Goal: Task Accomplishment & Management: Use online tool/utility

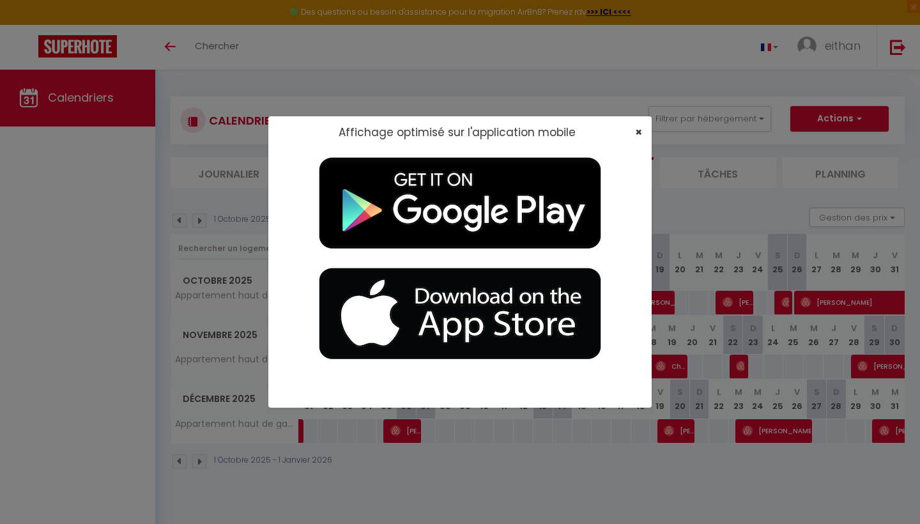
click at [638, 130] on span "×" at bounding box center [638, 132] width 7 height 16
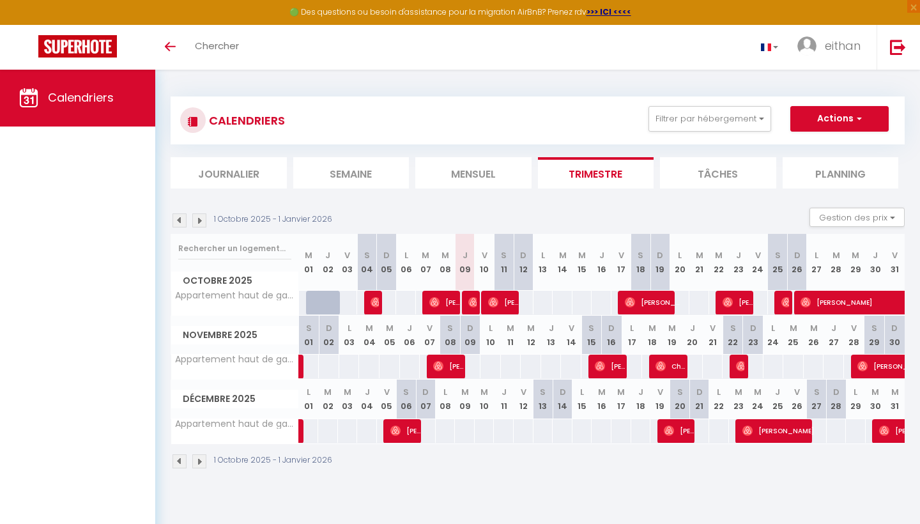
click at [473, 305] on img at bounding box center [474, 302] width 10 height 10
select select "OK"
select select "0"
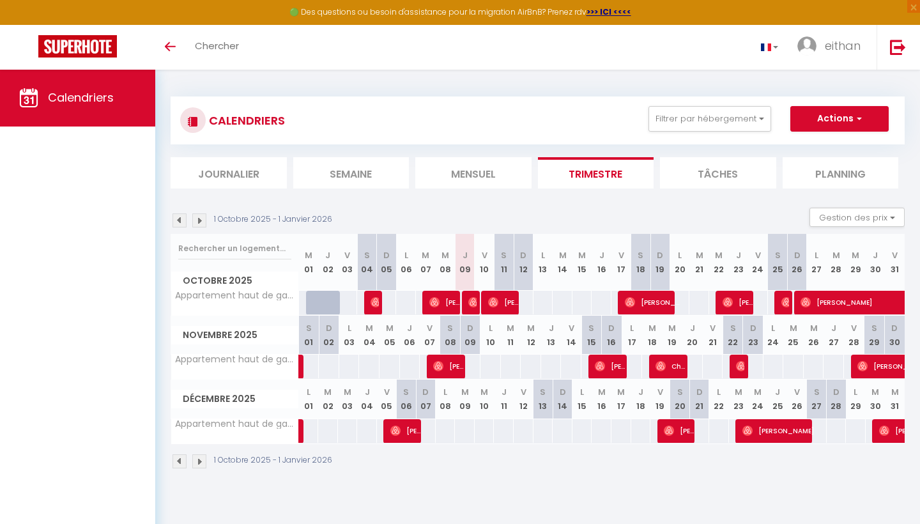
select select "1"
select select
select select "52354"
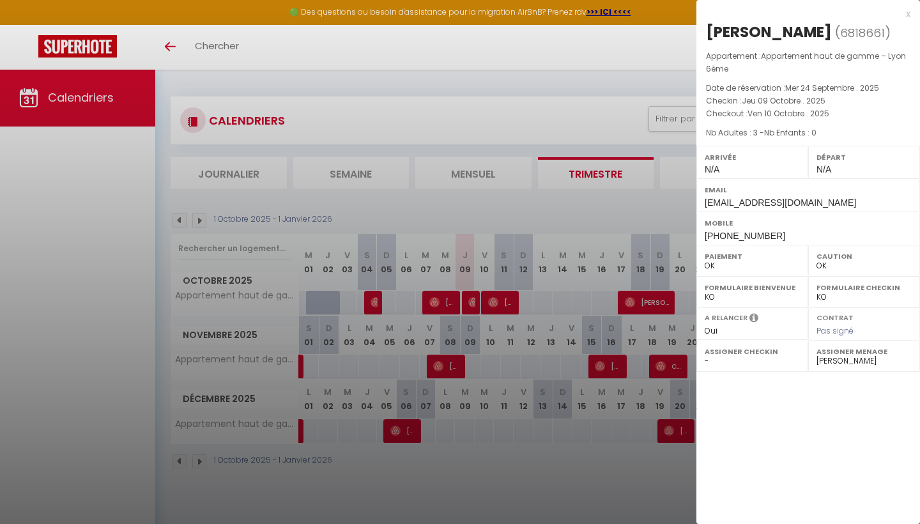
click at [490, 257] on div at bounding box center [460, 262] width 920 height 524
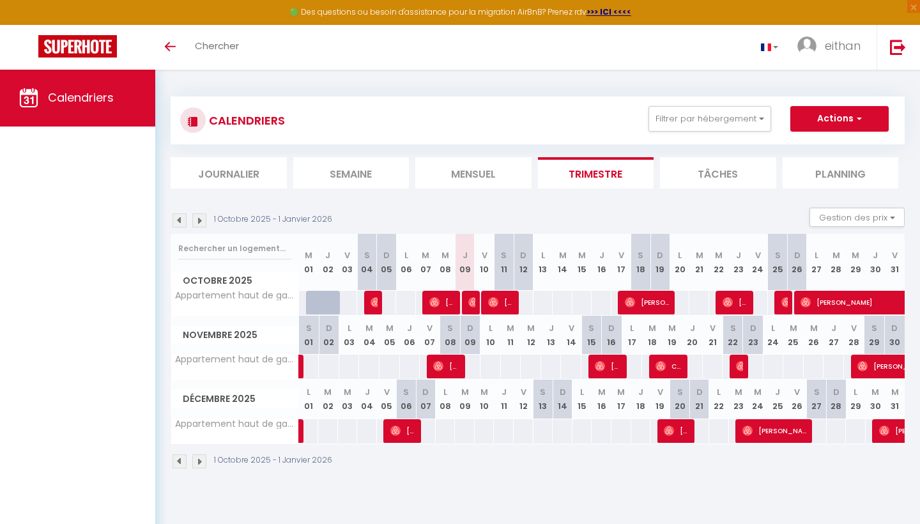
click at [840, 103] on div "CALENDRIERS Filtrer par hébergement Tous Appartement haut de gamme – Lyon 6ème …" at bounding box center [538, 121] width 734 height 48
click at [840, 114] on button "Actions" at bounding box center [840, 119] width 98 height 26
click at [831, 169] on link "Exporter les réservations" at bounding box center [826, 167] width 111 height 19
type input "[EMAIL_ADDRESS][DOMAIN_NAME]"
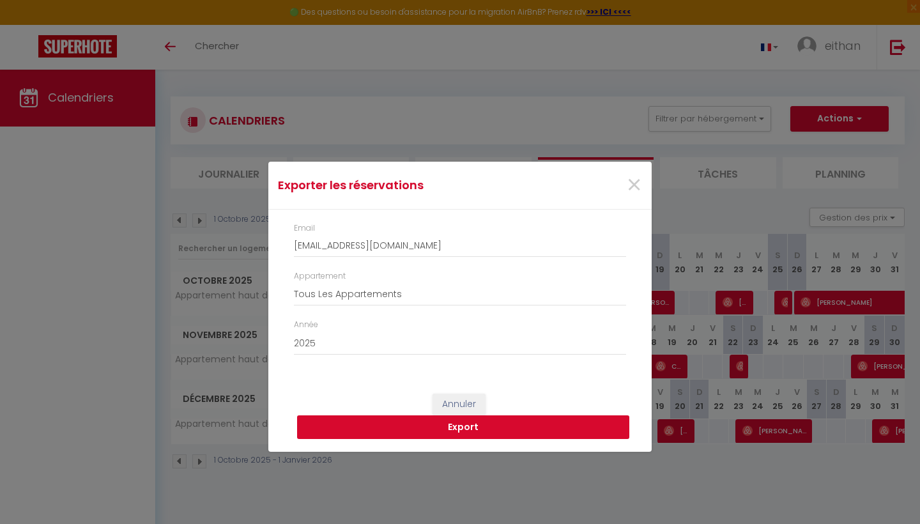
click at [462, 431] on button "Export" at bounding box center [463, 427] width 332 height 24
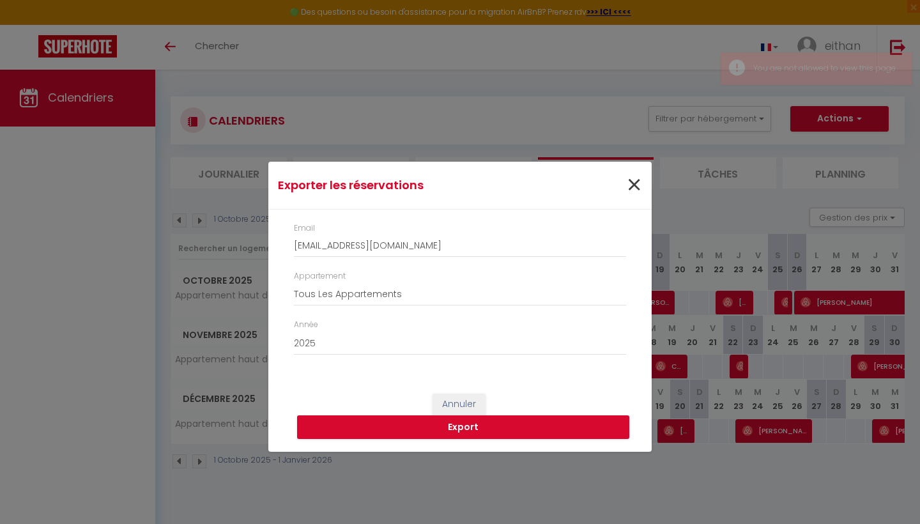
click at [635, 190] on span "×" at bounding box center [634, 185] width 16 height 38
